Goal: Information Seeking & Learning: Understand process/instructions

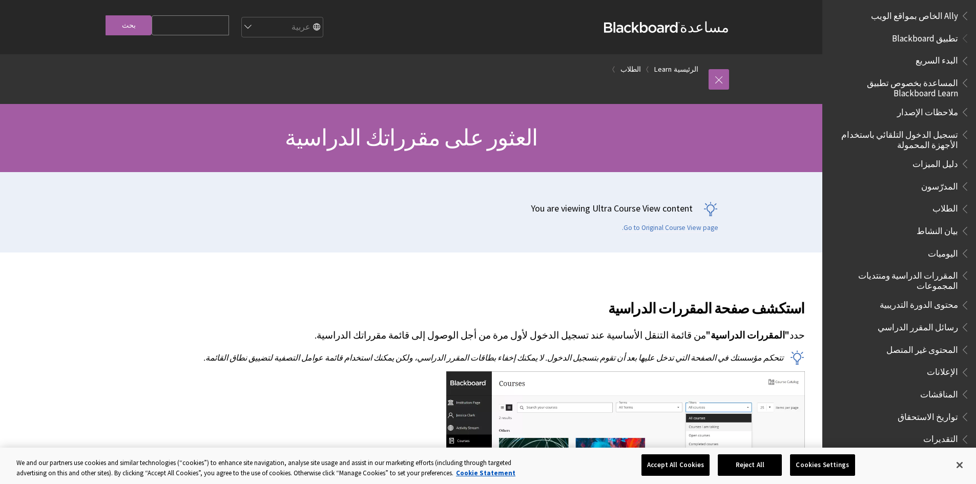
scroll to position [51, 0]
click at [960, 207] on span "Book outline for Blackboard App Help" at bounding box center [963, 204] width 11 height 13
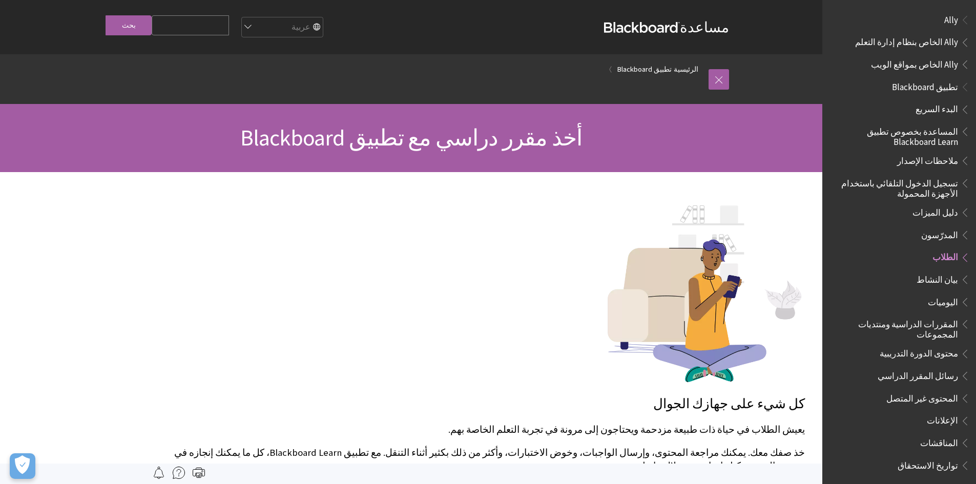
scroll to position [234, 0]
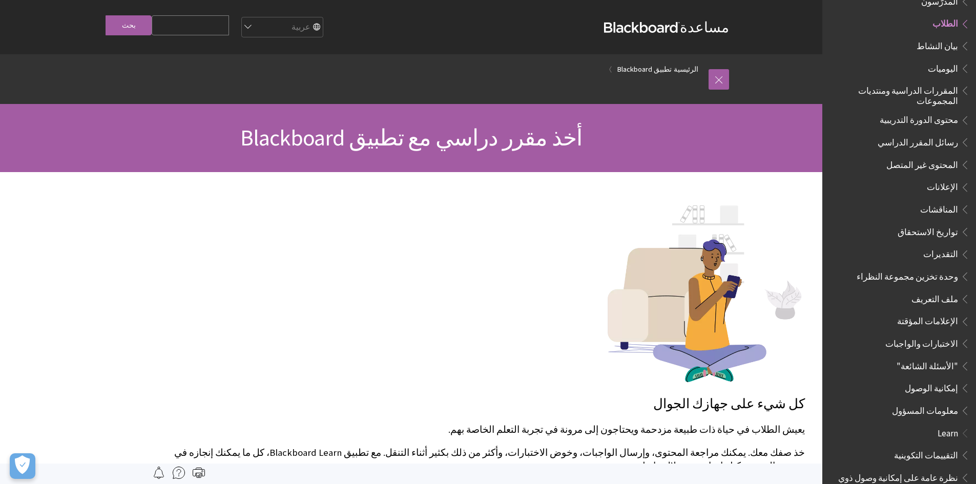
click at [955, 95] on span "المقررات الدراسية ومنتديات المجموعات" at bounding box center [895, 94] width 123 height 24
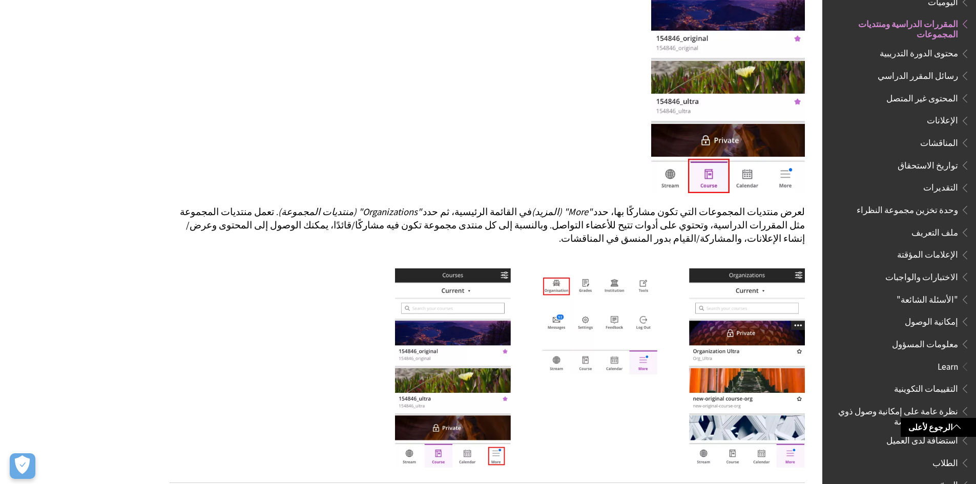
scroll to position [359, 0]
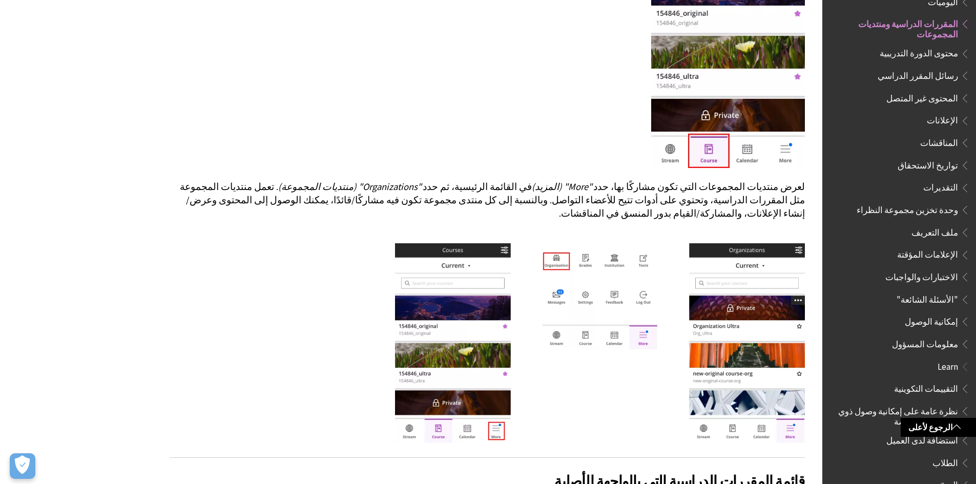
click at [633, 274] on img at bounding box center [600, 342] width 410 height 199
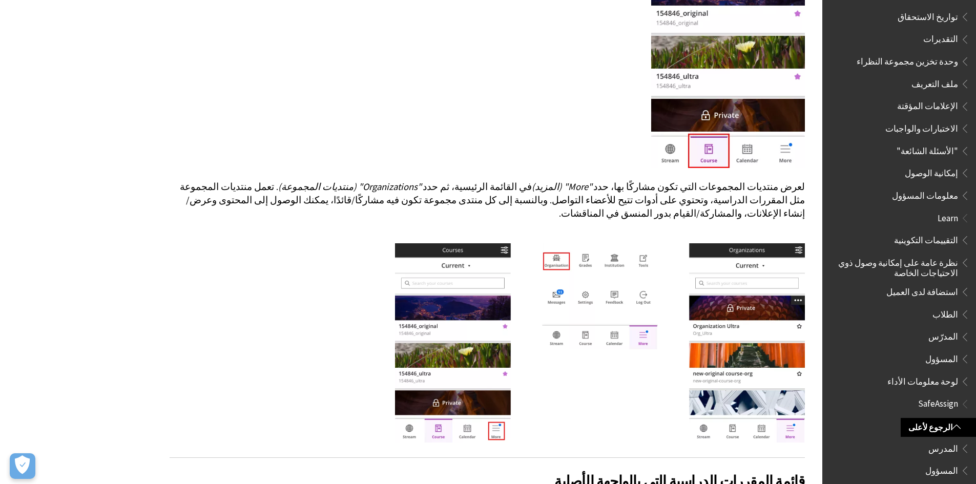
scroll to position [397, 0]
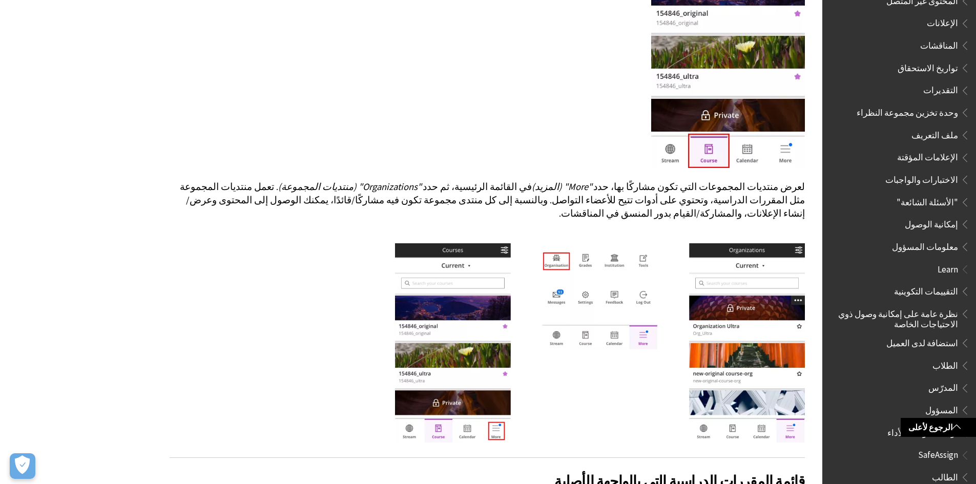
click at [955, 240] on span "معلومات المسؤول" at bounding box center [925, 245] width 66 height 14
click at [939, 239] on span "معلومات المسؤول" at bounding box center [925, 245] width 66 height 14
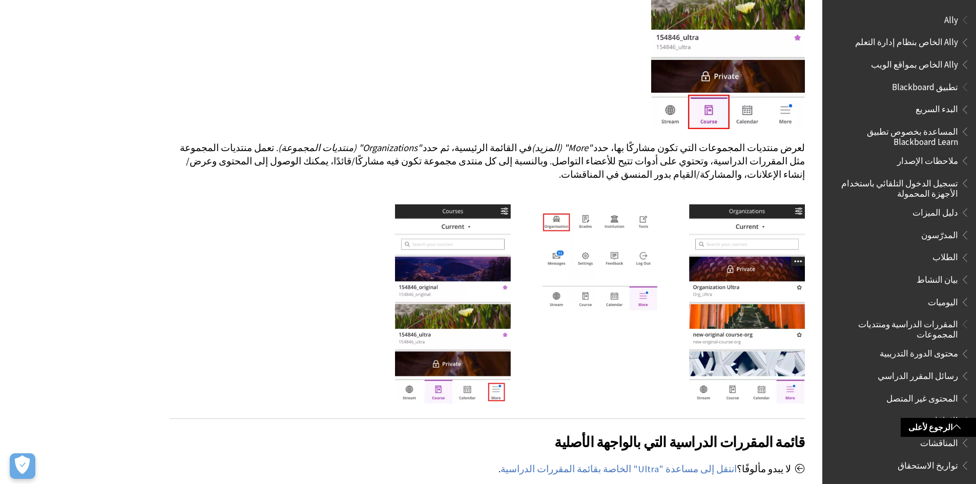
scroll to position [441, 0]
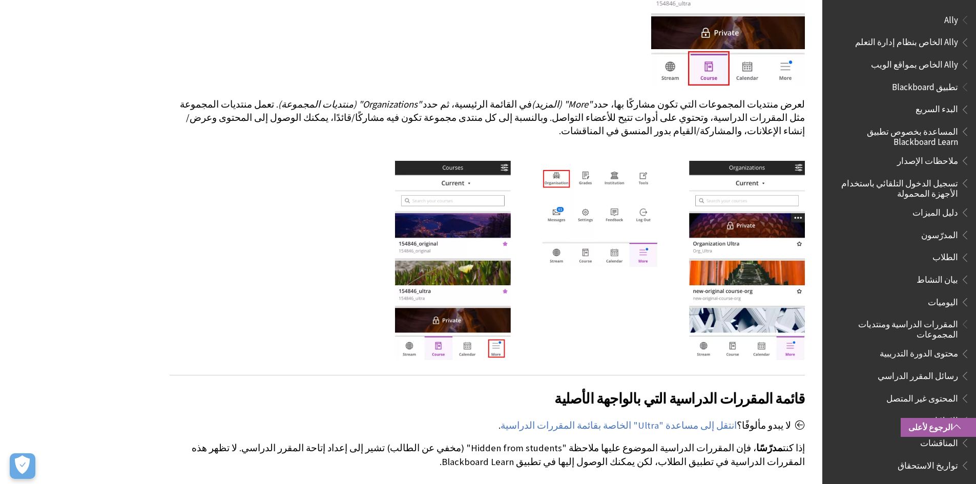
click at [932, 427] on link "الرجوع لأعلى" at bounding box center [937, 427] width 75 height 19
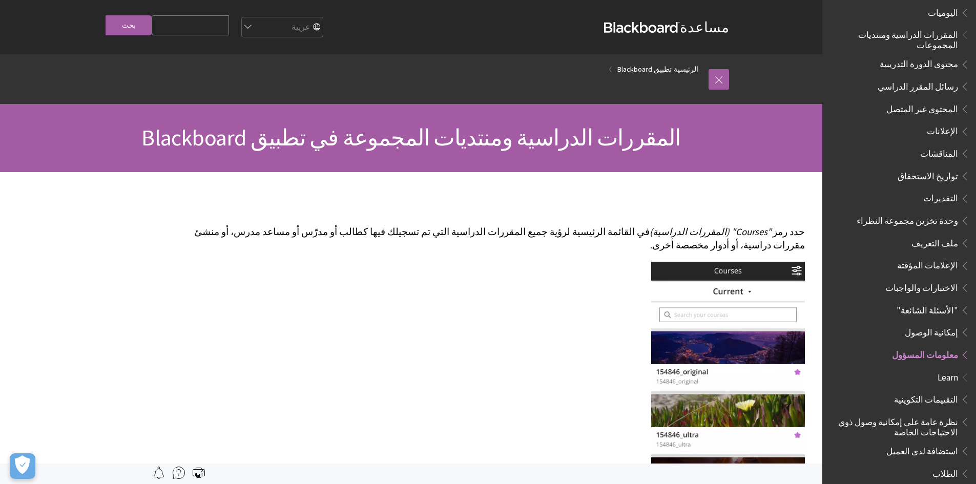
scroll to position [307, 0]
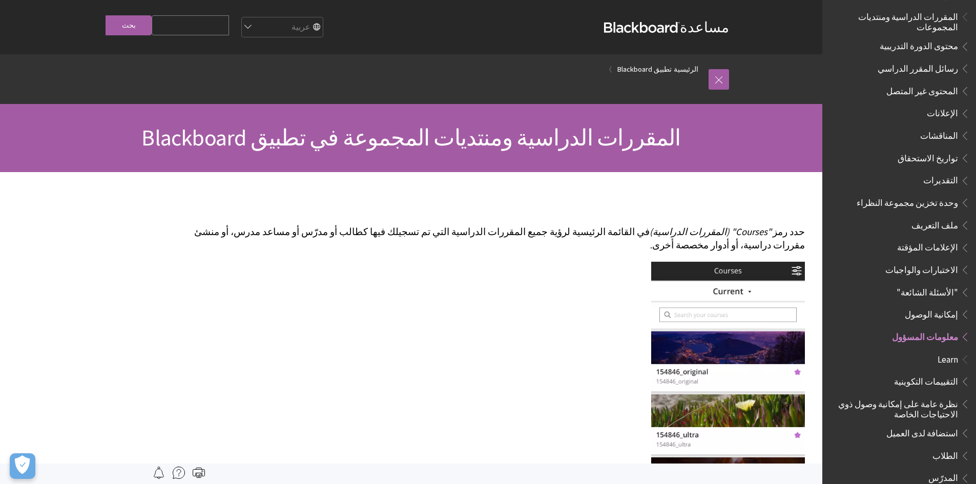
click at [949, 335] on span "معلومات المسؤول" at bounding box center [901, 336] width 136 height 17
click at [951, 351] on span "Learn" at bounding box center [946, 358] width 23 height 14
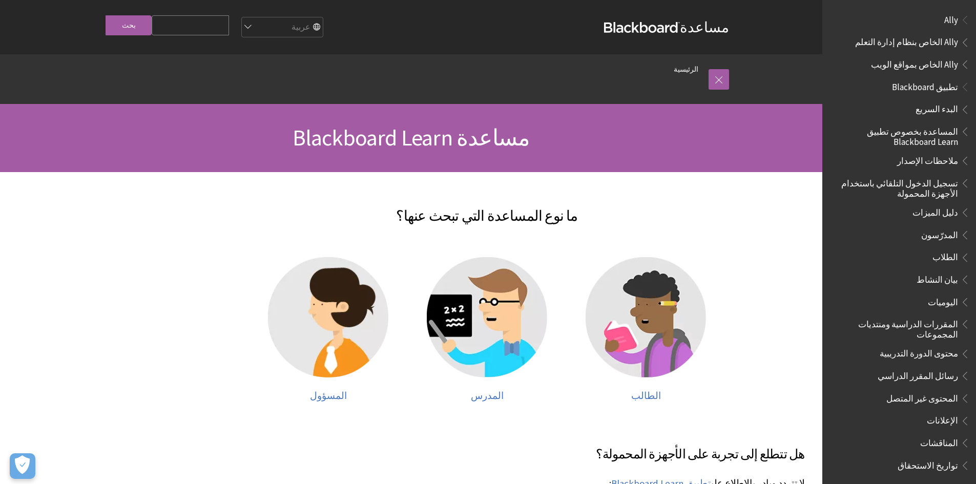
scroll to position [449, 0]
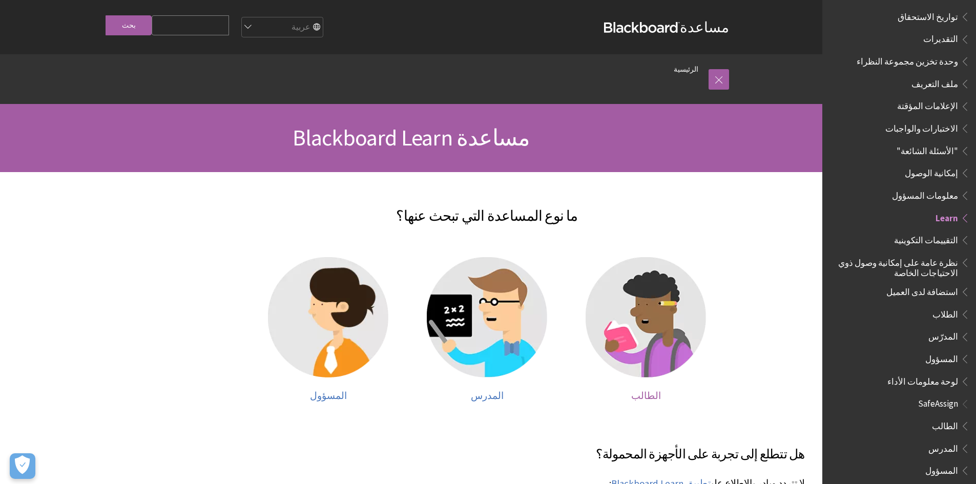
click at [678, 313] on img at bounding box center [645, 317] width 120 height 120
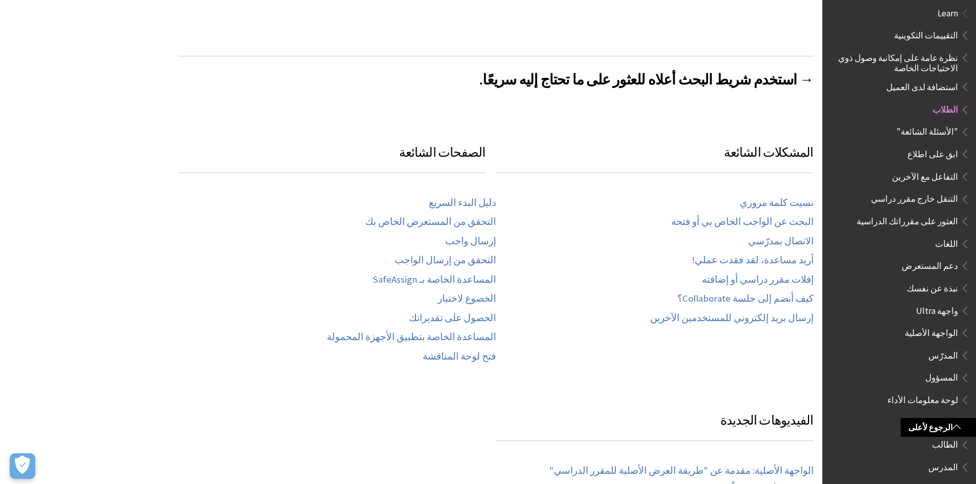
scroll to position [672, 0]
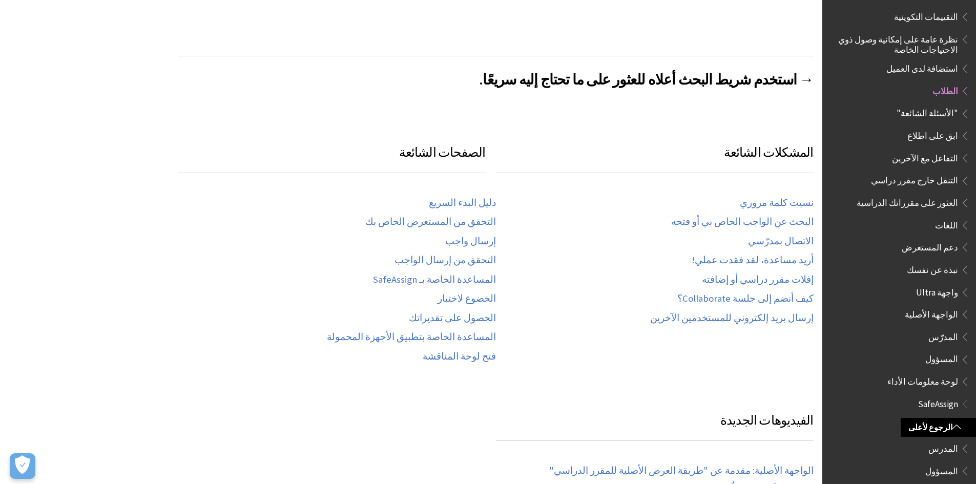
click at [955, 353] on span "المسؤول" at bounding box center [941, 358] width 33 height 14
click at [945, 353] on span "المسؤول" at bounding box center [941, 358] width 33 height 14
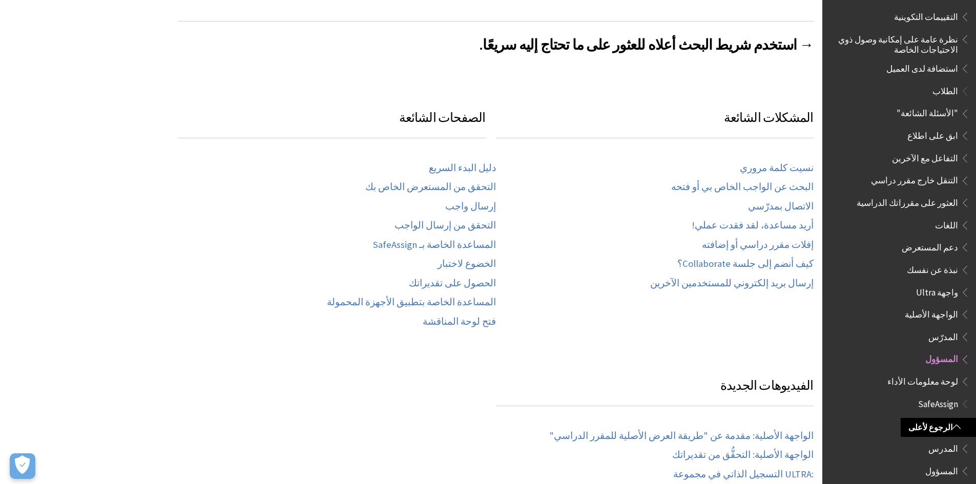
scroll to position [615, -9]
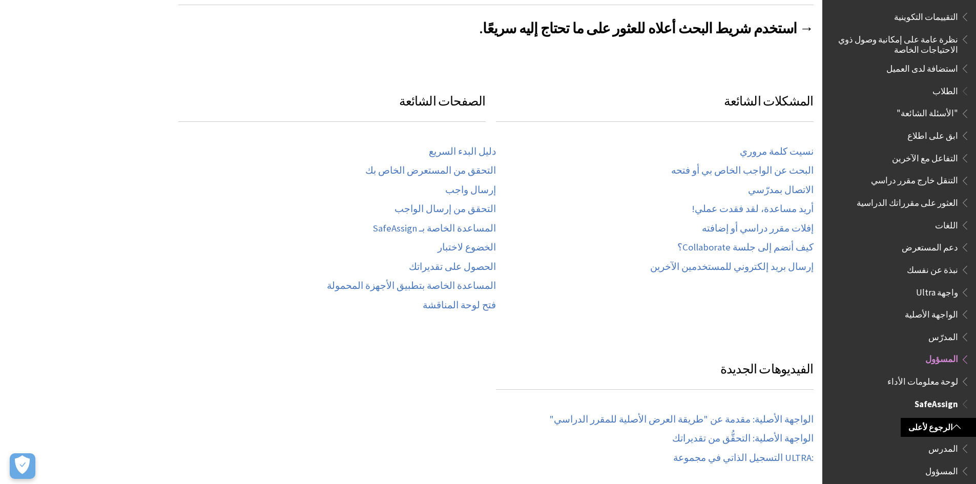
click at [946, 463] on span "المسؤول" at bounding box center [941, 470] width 33 height 14
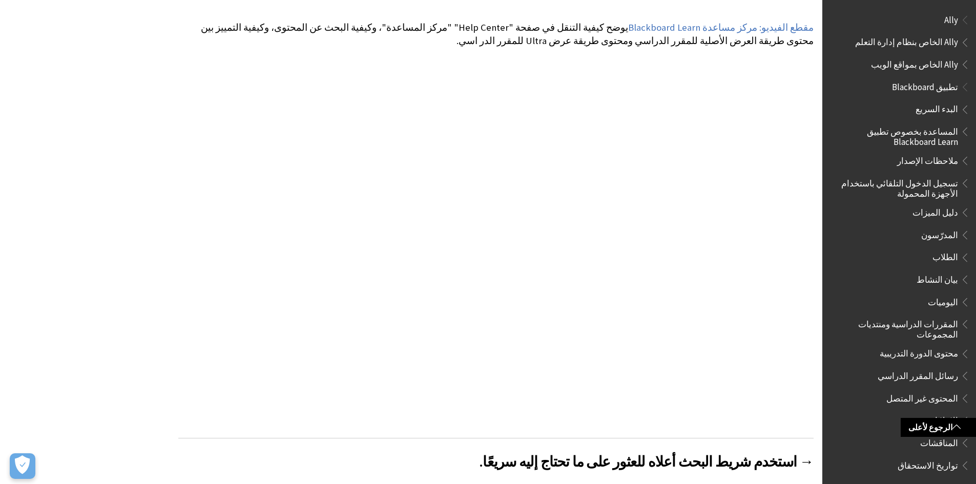
scroll to position [154, -9]
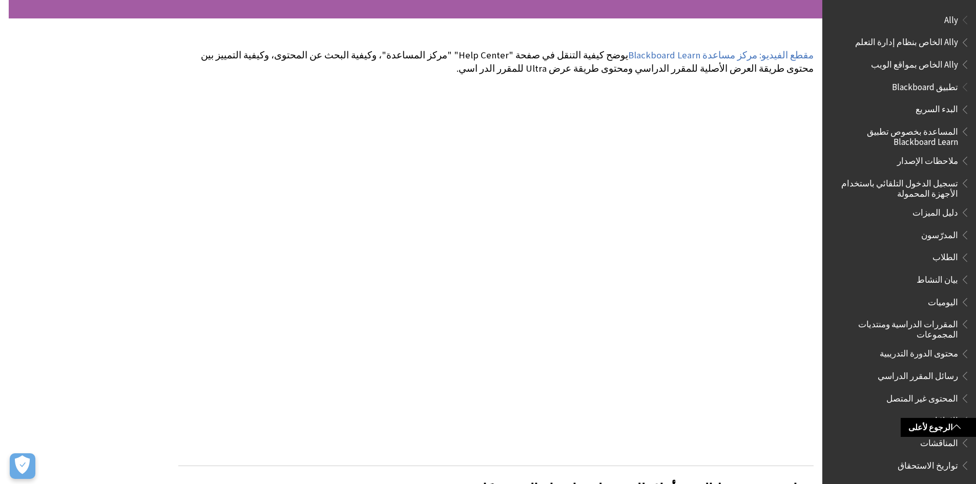
click at [952, 108] on span "البدء السريع" at bounding box center [936, 108] width 43 height 14
